Goal: Task Accomplishment & Management: Manage account settings

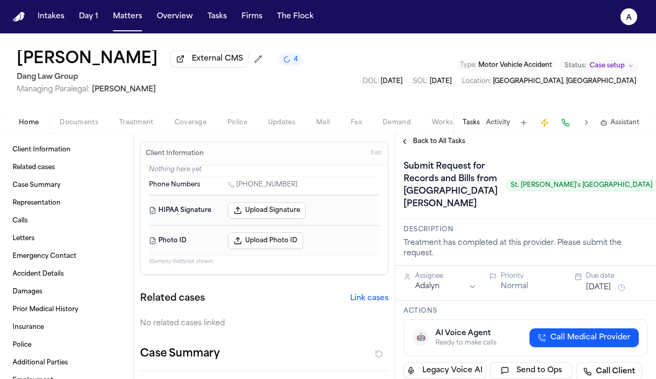
click at [450, 144] on span "Back to All Tasks" at bounding box center [439, 141] width 52 height 8
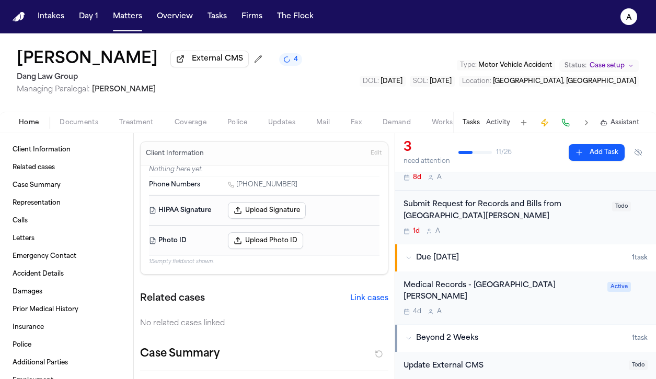
scroll to position [172, 0]
click at [501, 302] on div "Medical Records - [GEOGRAPHIC_DATA][PERSON_NAME]" at bounding box center [502, 293] width 198 height 24
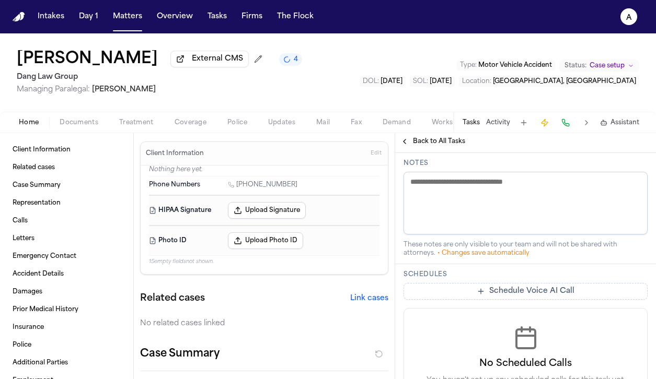
scroll to position [410, 0]
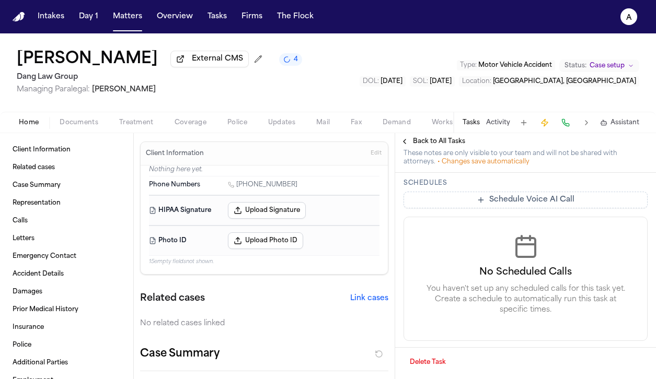
click at [435, 364] on button "Delete Task" at bounding box center [427, 362] width 49 height 17
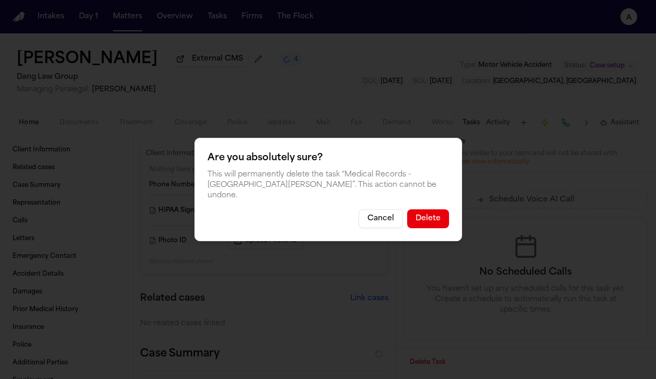
click at [426, 212] on button "Delete" at bounding box center [428, 219] width 42 height 19
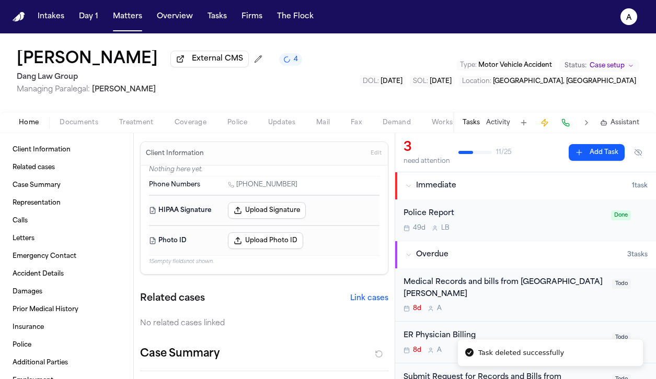
click at [556, 299] on div "Medical Records and bills from [GEOGRAPHIC_DATA][PERSON_NAME]" at bounding box center [504, 289] width 202 height 24
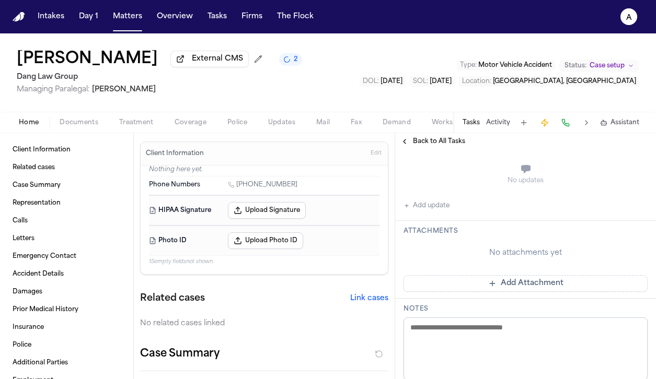
scroll to position [334, 0]
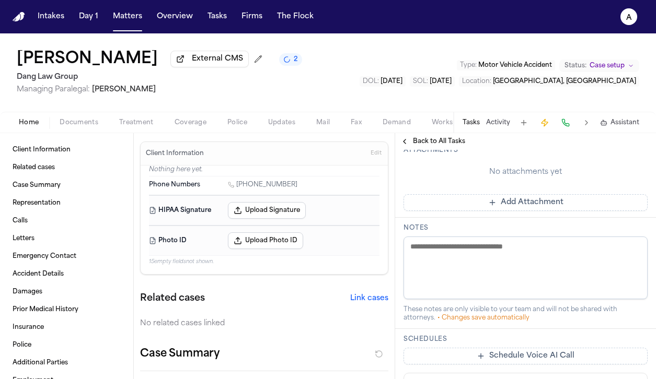
click at [547, 211] on button "Add Attachment" at bounding box center [525, 202] width 244 height 17
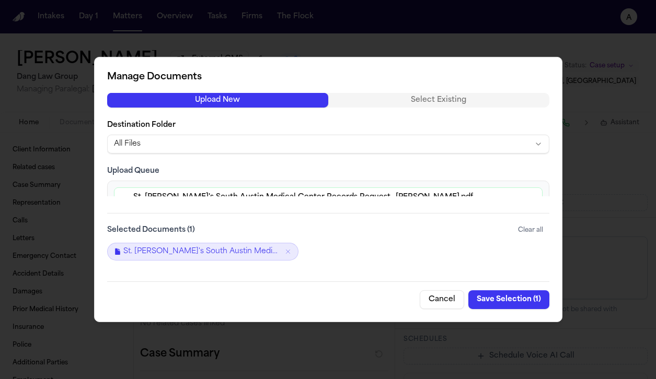
click at [530, 303] on button "Save Selection ( 1 )" at bounding box center [508, 300] width 81 height 19
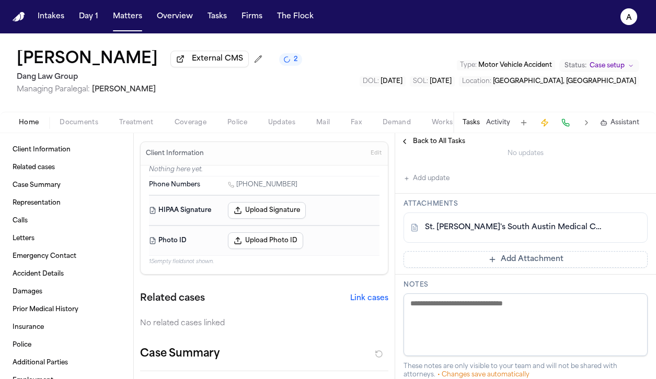
scroll to position [278, 0]
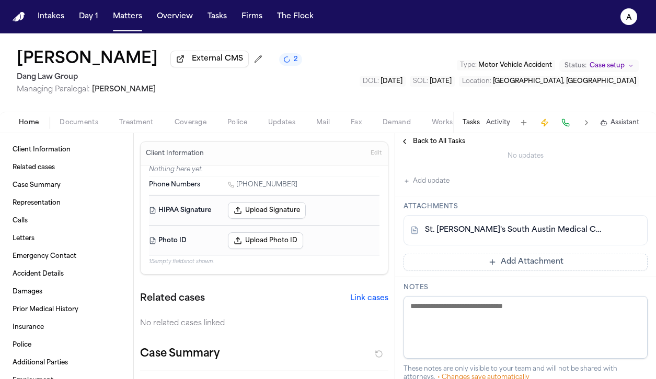
click at [446, 188] on button "Add update" at bounding box center [426, 181] width 46 height 13
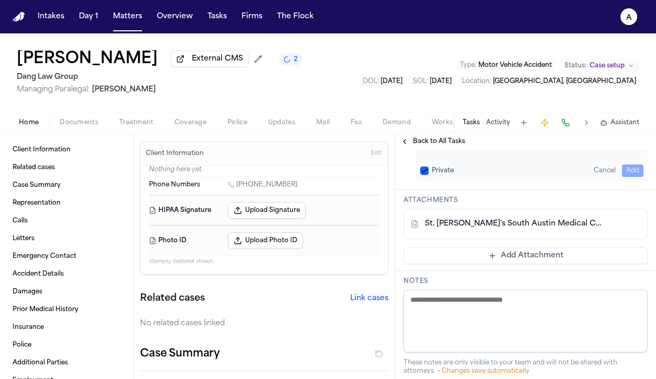
click at [456, 156] on textarea "Add your update" at bounding box center [531, 145] width 223 height 21
type textarea "**********"
click at [427, 175] on button "Private" at bounding box center [424, 171] width 8 height 8
click at [626, 177] on button "Add" at bounding box center [632, 171] width 21 height 13
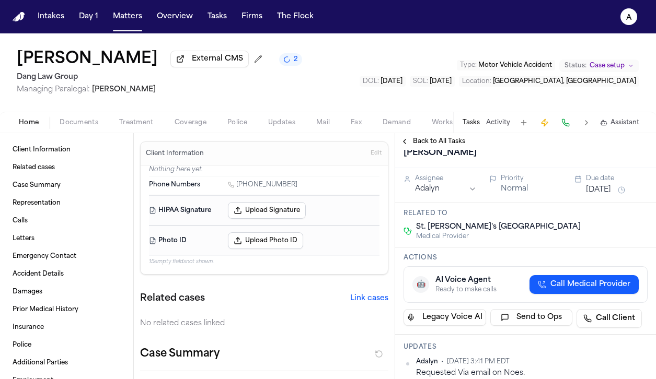
scroll to position [0, 0]
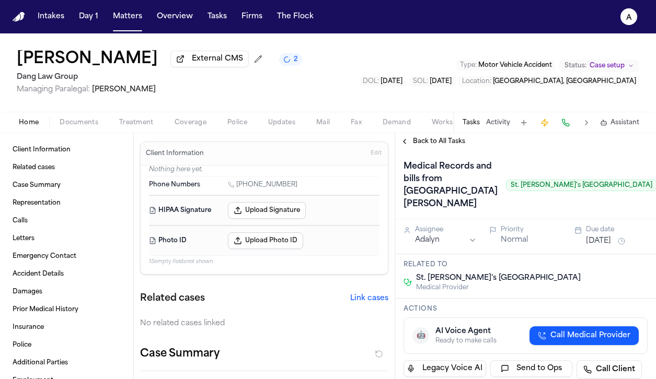
click at [603, 294] on div "Related to [GEOGRAPHIC_DATA][PERSON_NAME] Medical Provider" at bounding box center [525, 277] width 261 height 44
click at [603, 247] on button "[DATE]" at bounding box center [598, 241] width 25 height 10
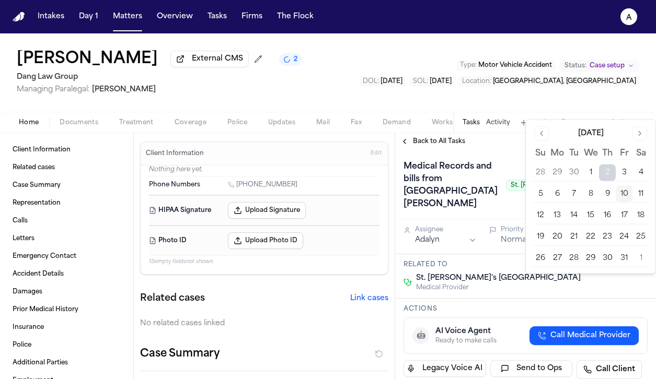
click at [575, 215] on button "14" at bounding box center [573, 215] width 17 height 17
click at [504, 169] on div "Medical Records and bills from [GEOGRAPHIC_DATA][PERSON_NAME] [GEOGRAPHIC_DATA]…" at bounding box center [529, 185] width 253 height 54
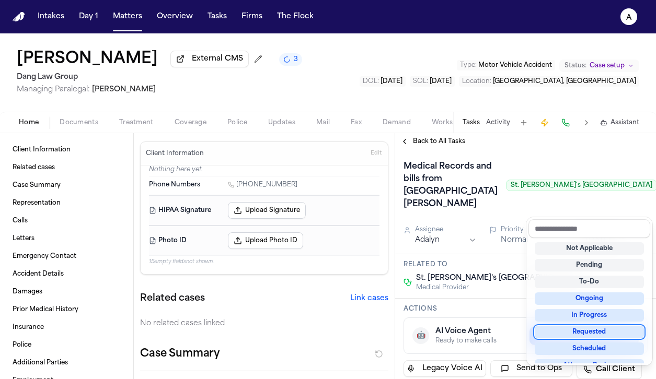
click at [594, 333] on div "Requested" at bounding box center [589, 332] width 109 height 13
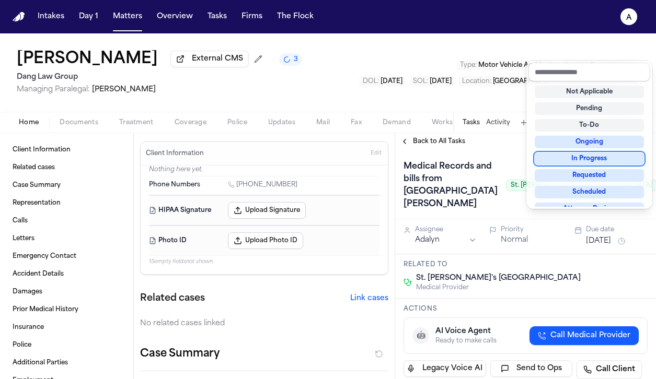
click at [453, 145] on div "Back to All Tasks Medical Records and bills from [GEOGRAPHIC_DATA][PERSON_NAME]…" at bounding box center [525, 256] width 261 height 246
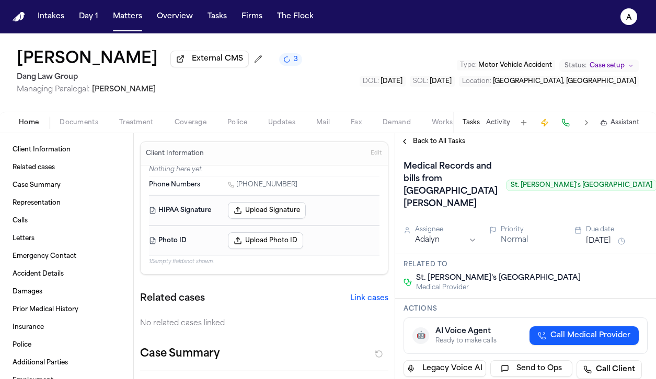
click at [453, 145] on span "Back to All Tasks" at bounding box center [439, 141] width 52 height 8
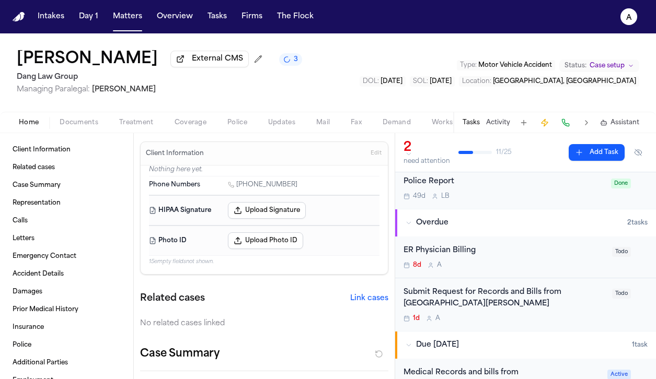
scroll to position [45, 0]
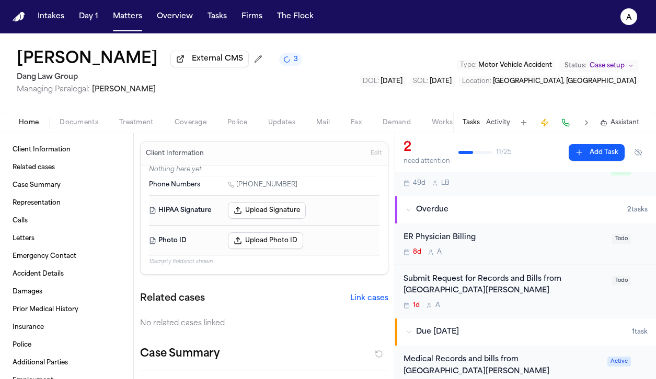
click at [551, 250] on div "8d A" at bounding box center [504, 252] width 202 height 8
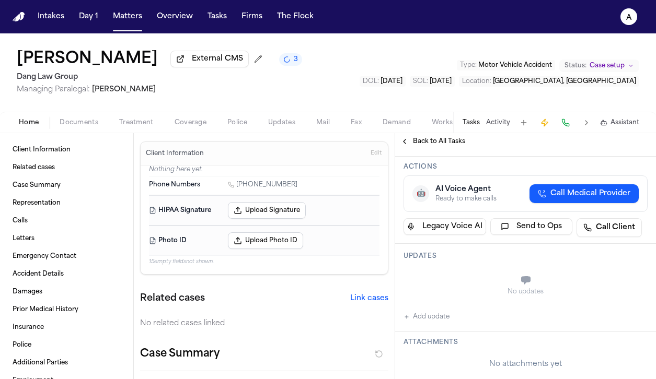
scroll to position [109, 0]
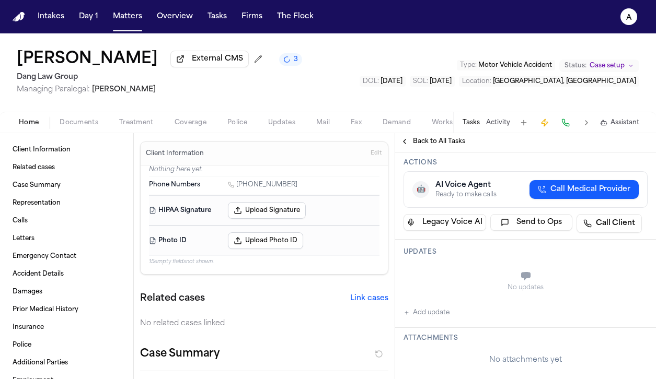
click at [434, 315] on button "Add update" at bounding box center [426, 313] width 46 height 13
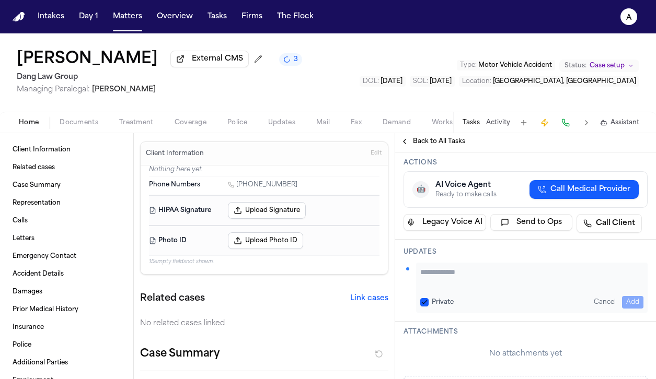
click at [439, 276] on textarea "Add your update" at bounding box center [531, 277] width 223 height 21
type textarea "**********"
click at [424, 302] on button "Private" at bounding box center [424, 302] width 8 height 8
click at [642, 304] on button "Add" at bounding box center [632, 302] width 21 height 13
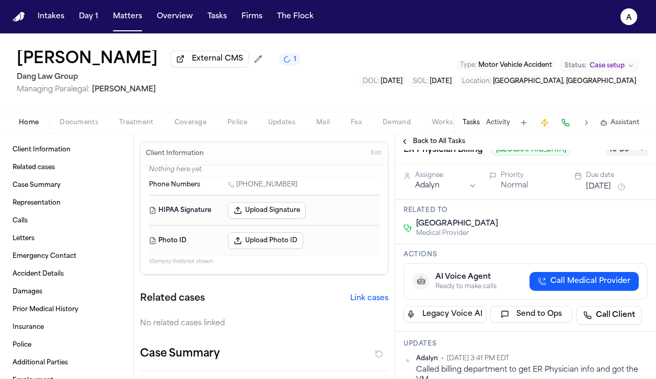
scroll to position [0, 0]
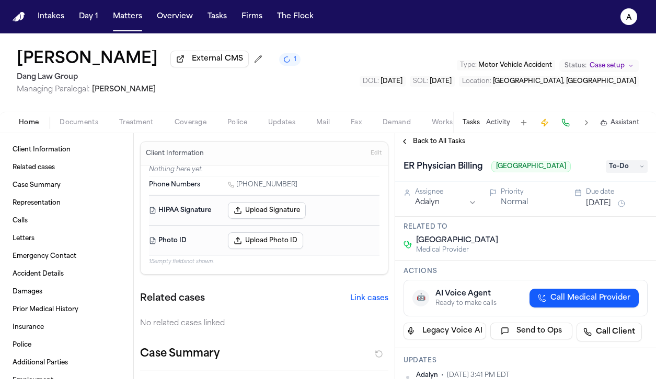
click at [599, 204] on button "[DATE]" at bounding box center [598, 204] width 25 height 10
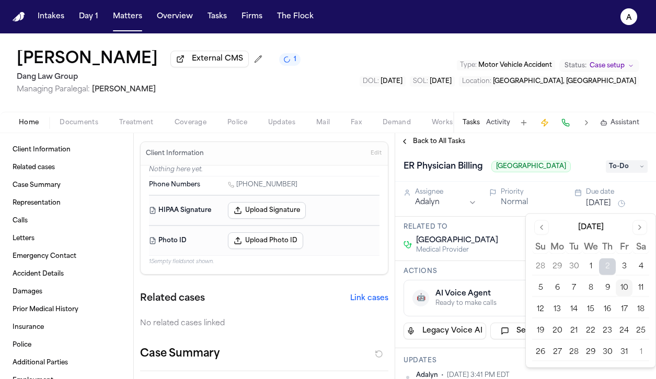
click at [556, 310] on button "13" at bounding box center [557, 310] width 17 height 17
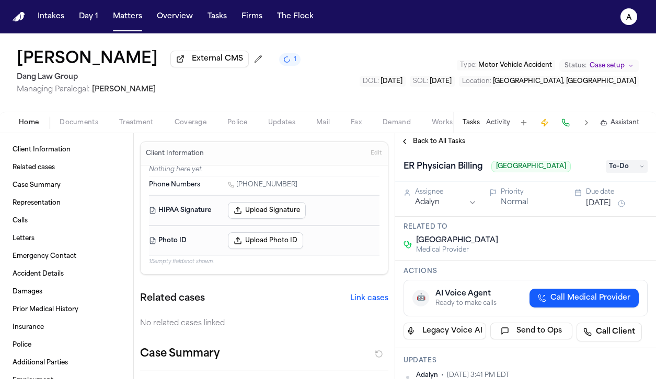
click at [503, 261] on div "Related to [GEOGRAPHIC_DATA] Medical Provider" at bounding box center [525, 239] width 261 height 44
click at [432, 146] on span "Back to All Tasks" at bounding box center [439, 141] width 52 height 8
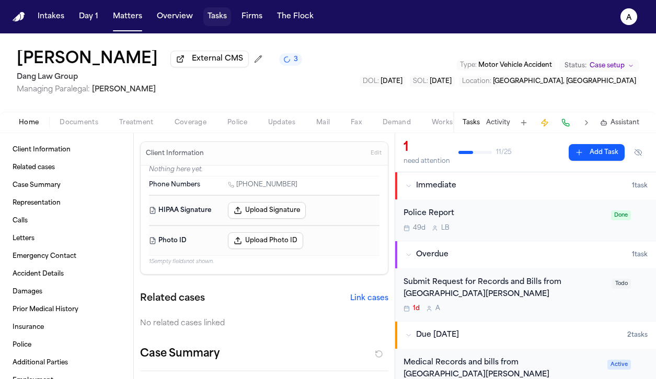
click at [220, 15] on button "Tasks" at bounding box center [217, 16] width 28 height 19
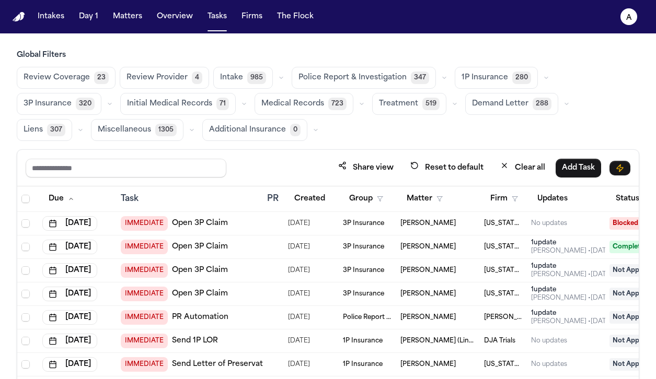
scroll to position [54, 0]
